Goal: Task Accomplishment & Management: Use online tool/utility

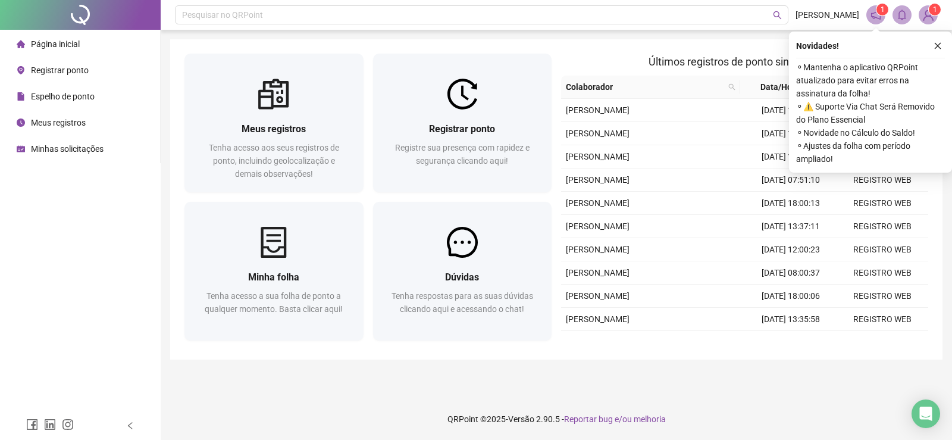
click at [45, 64] on div "Registrar ponto" at bounding box center [53, 70] width 72 height 24
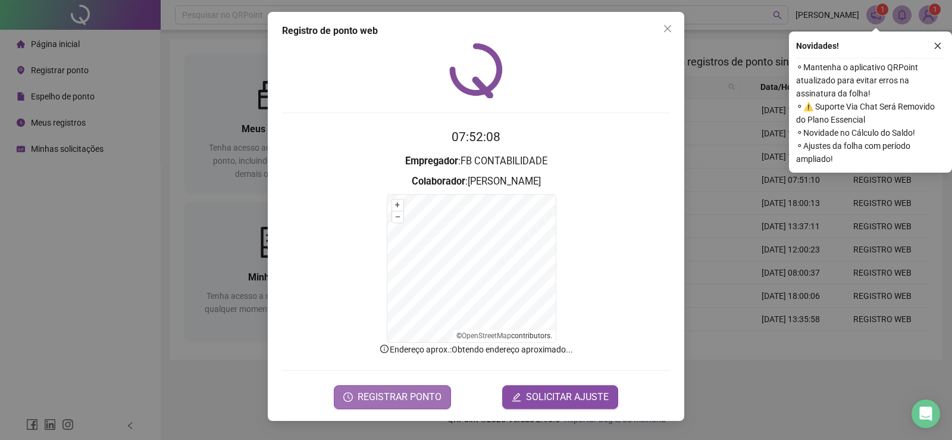
click at [377, 390] on span "REGISTRAR PONTO" at bounding box center [400, 397] width 84 height 14
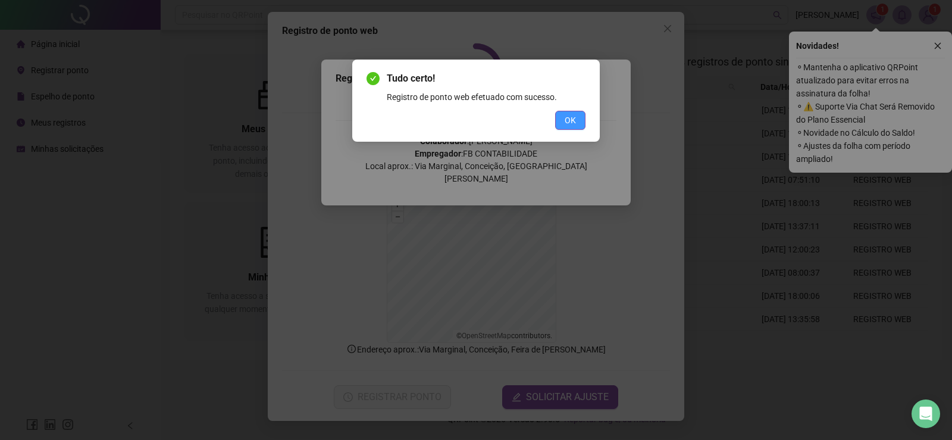
click at [574, 117] on span "OK" at bounding box center [570, 120] width 11 height 13
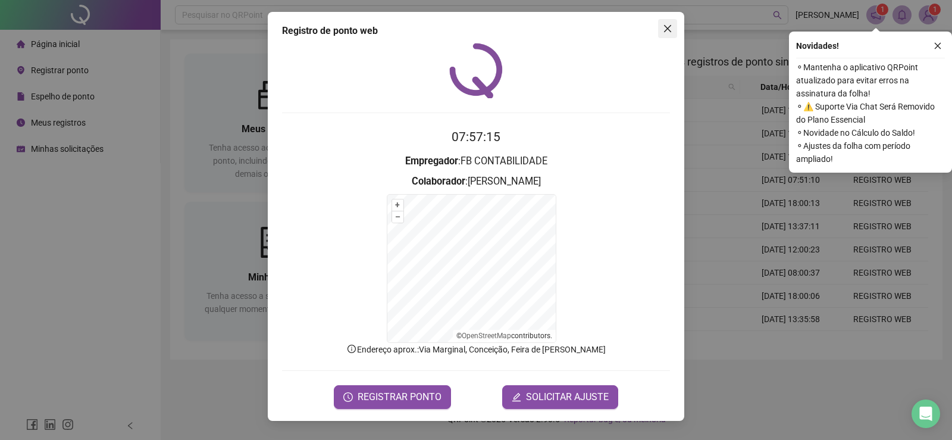
click at [668, 29] on icon "close" at bounding box center [667, 28] width 7 height 7
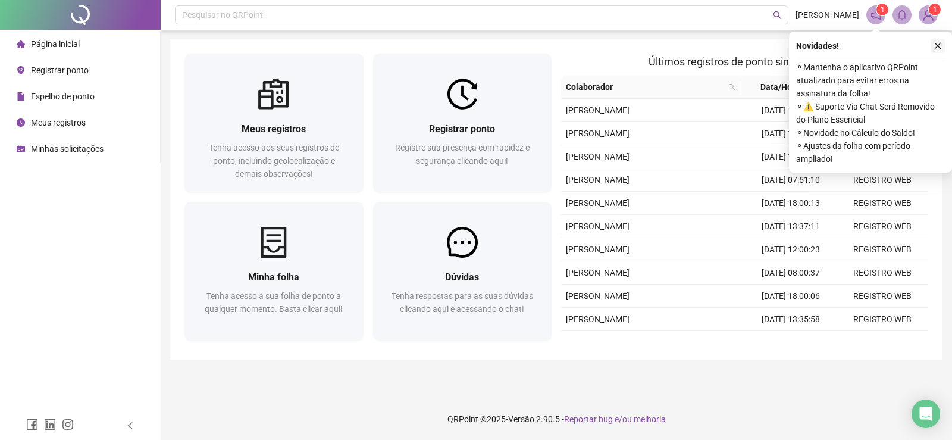
click at [938, 45] on icon "close" at bounding box center [938, 46] width 8 height 8
